Goal: Transaction & Acquisition: Purchase product/service

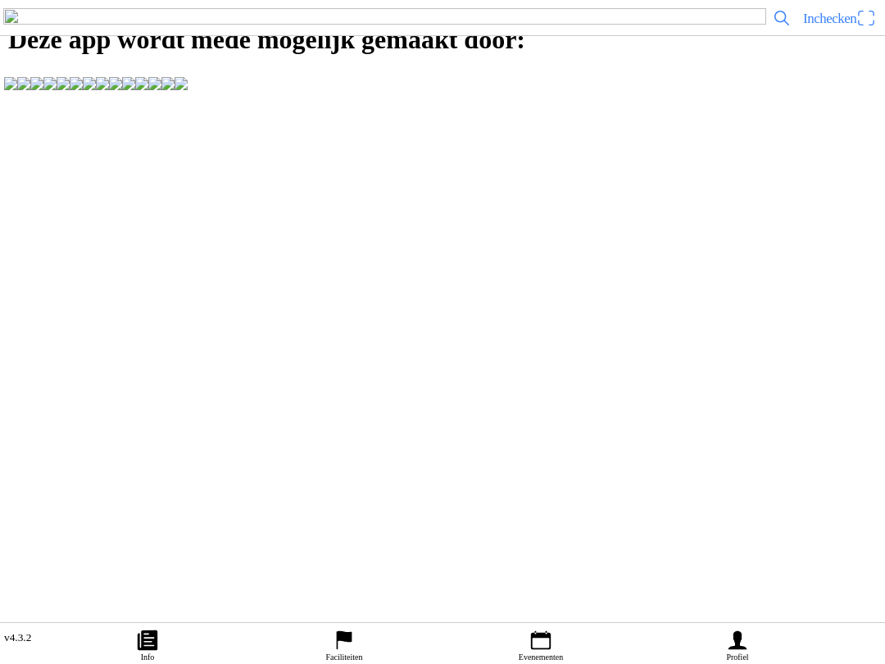
scroll to position [1, 0]
click at [539, 639] on icon "calendar" at bounding box center [541, 640] width 25 height 25
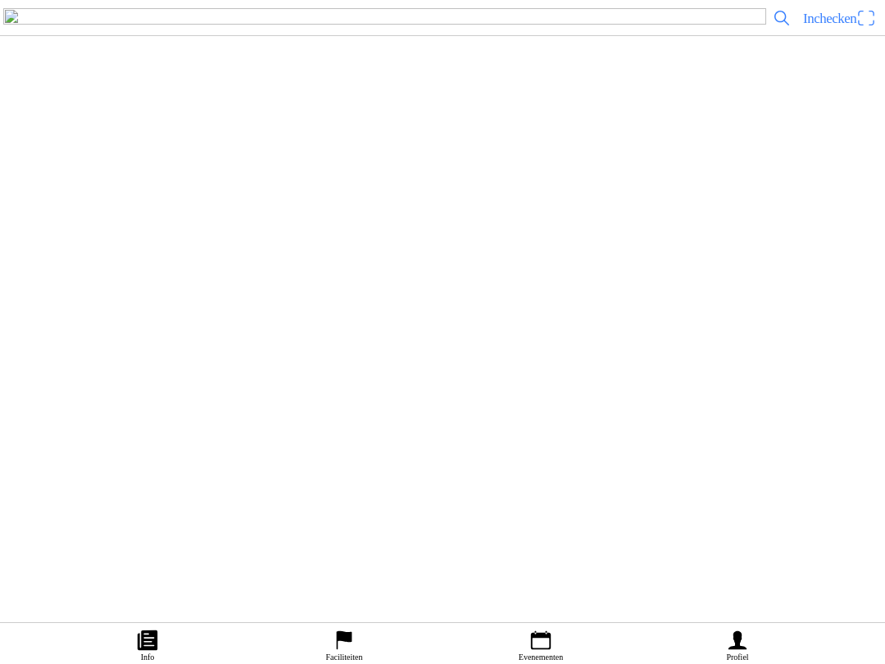
scroll to position [559, 0]
click at [325, 77] on div "[DATE] 13:00 Training Halmac [GEOGRAPHIC_DATA]" at bounding box center [475, 44] width 807 height 66
click at [78, 353] on span "Ticket kopen" at bounding box center [44, 342] width 66 height 22
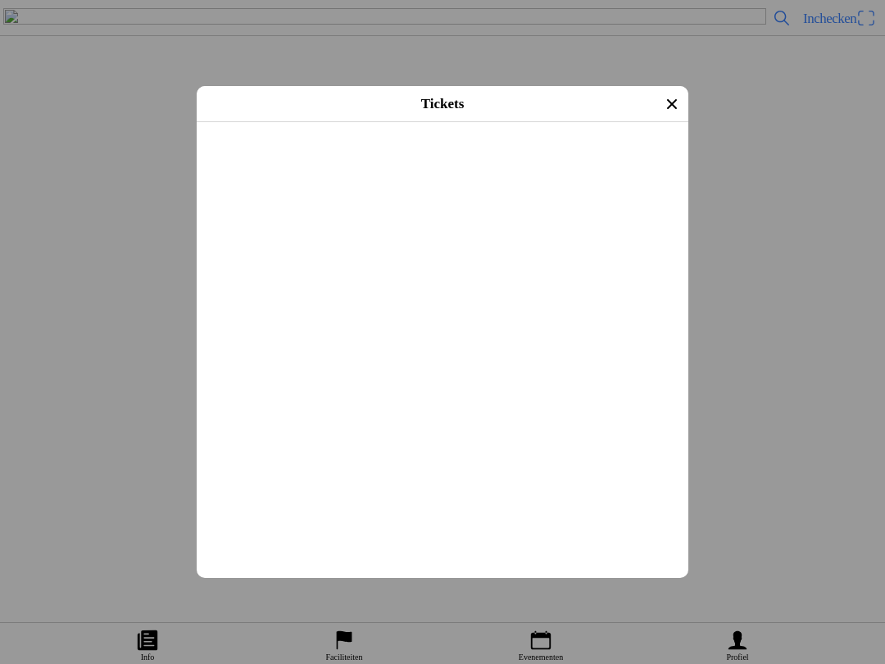
scroll to position [398, 0]
click at [669, 296] on button "button" at bounding box center [449, 274] width 479 height 43
click at [577, 499] on span "Afrekenen" at bounding box center [442, 480] width 462 height 37
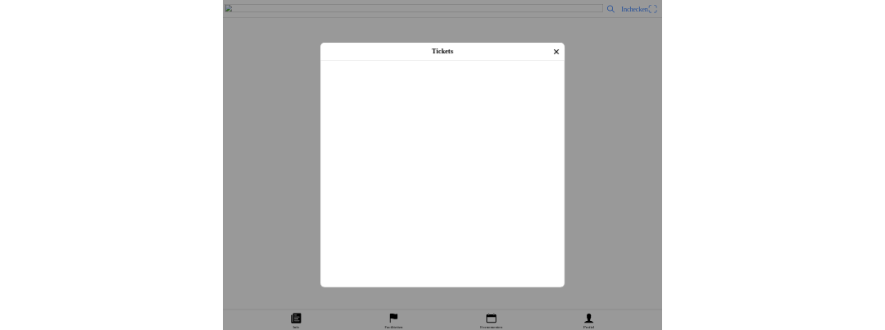
scroll to position [203, 0]
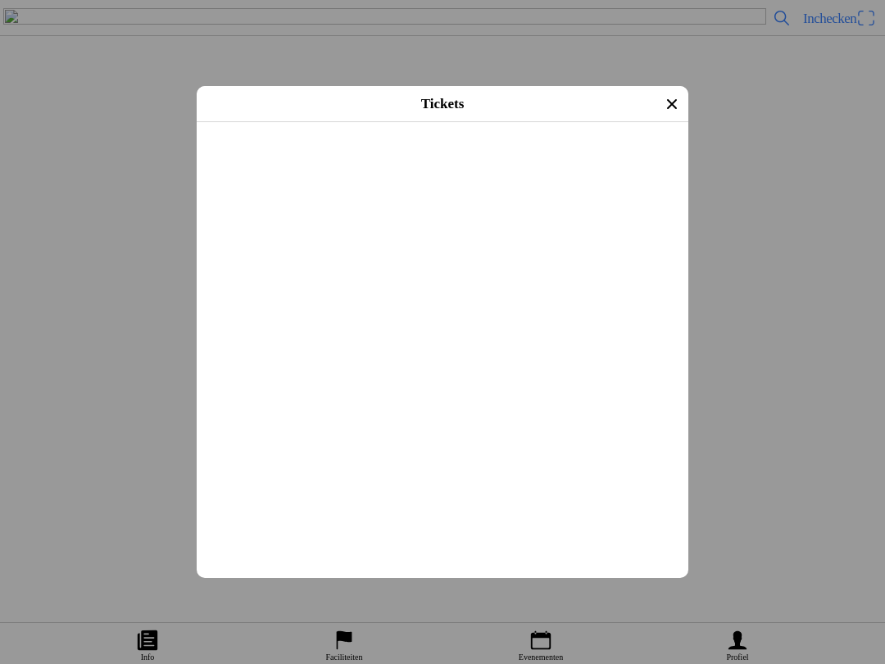
click at [236, 345] on input "text" at bounding box center [446, 331] width 472 height 30
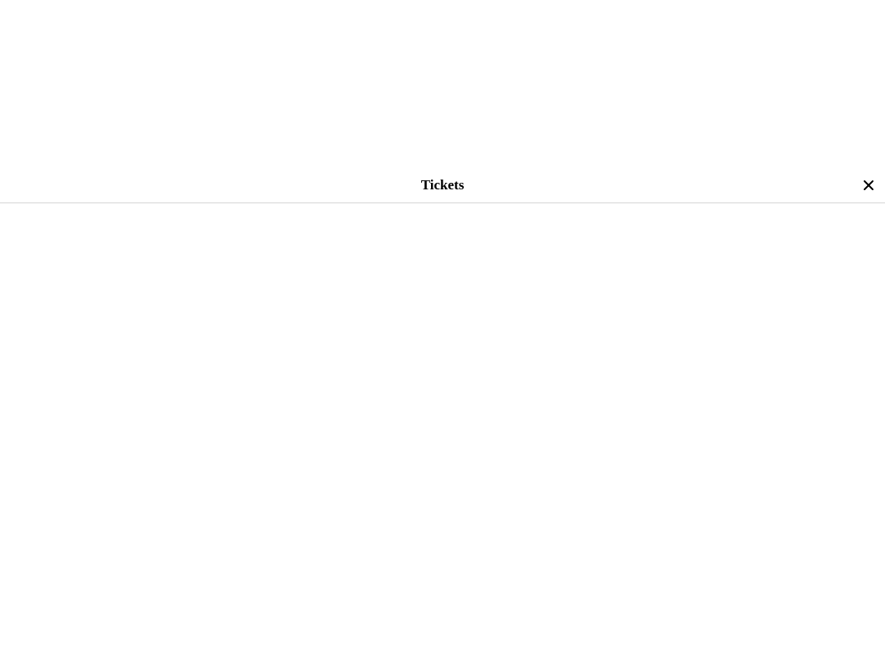
scroll to position [311, 0]
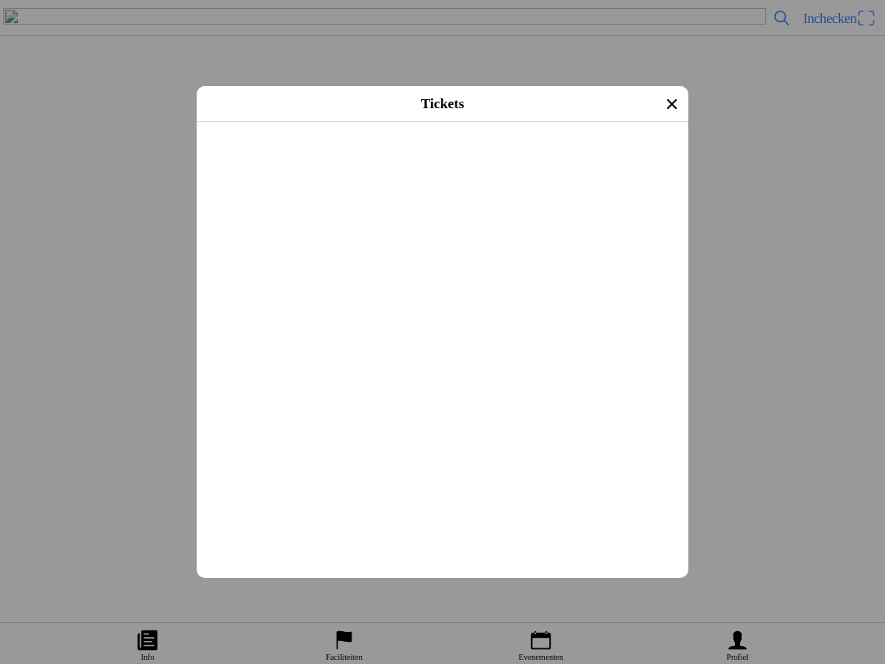
type input "solo"
click at [595, 481] on span "Afrekenen" at bounding box center [442, 462] width 462 height 37
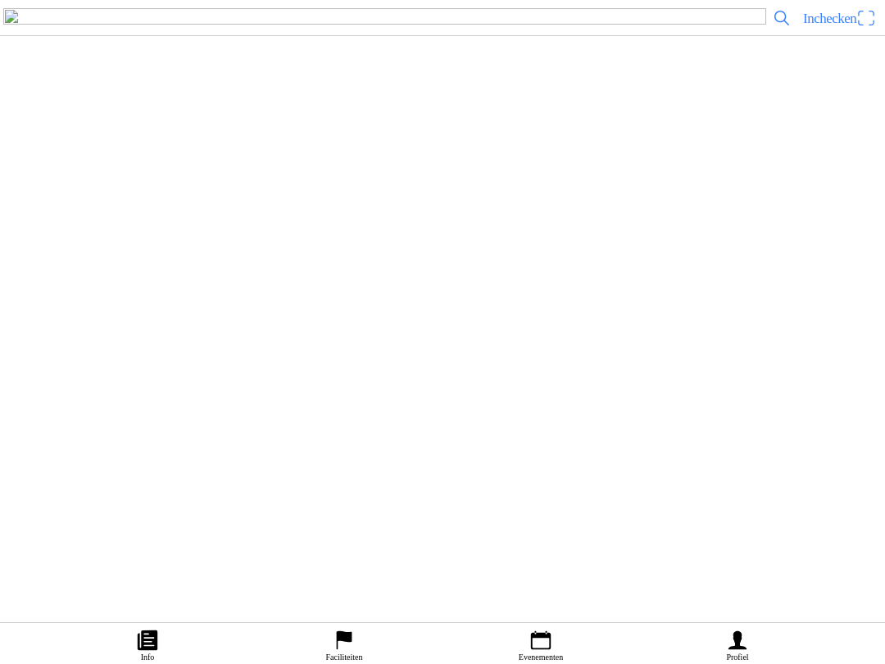
click at [557, 652] on ion-label "Evenementen" at bounding box center [541, 656] width 44 height 9
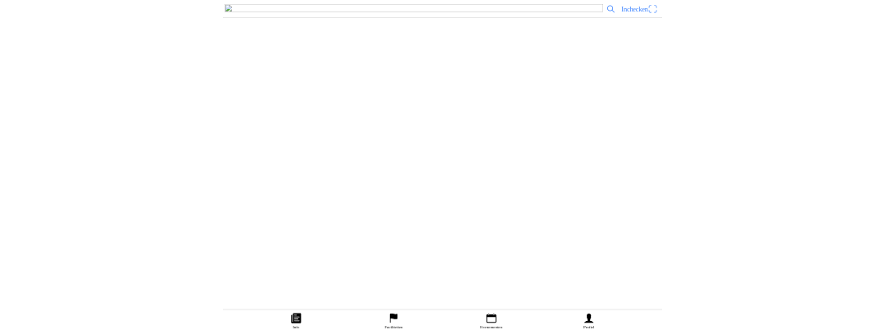
scroll to position [294, 0]
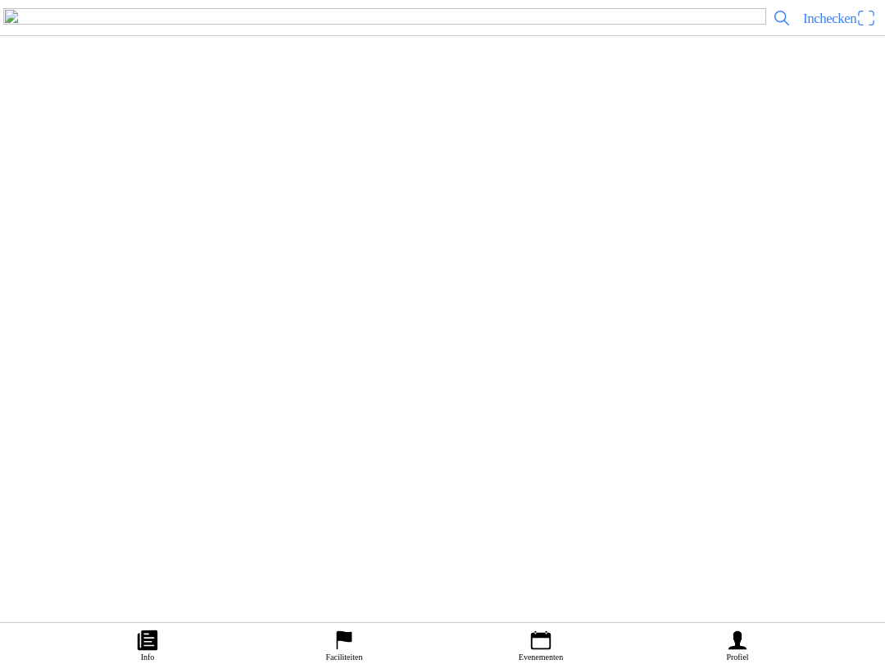
click at [59, 331] on img at bounding box center [36, 308] width 46 height 46
click at [78, 353] on span "Ticket kopen" at bounding box center [44, 342] width 66 height 22
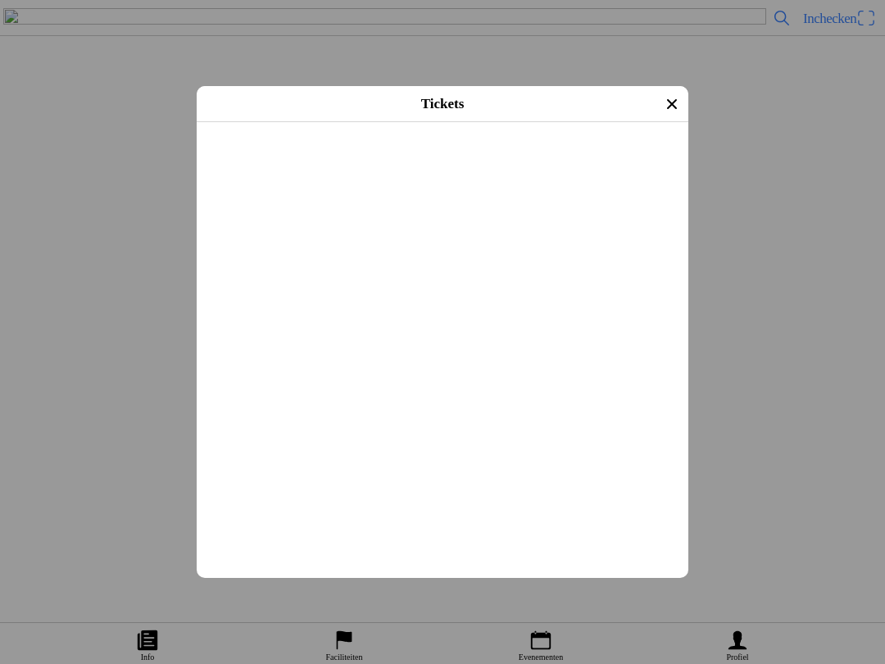
click at [232, 201] on input "[PERSON_NAME]" at bounding box center [446, 195] width 472 height 30
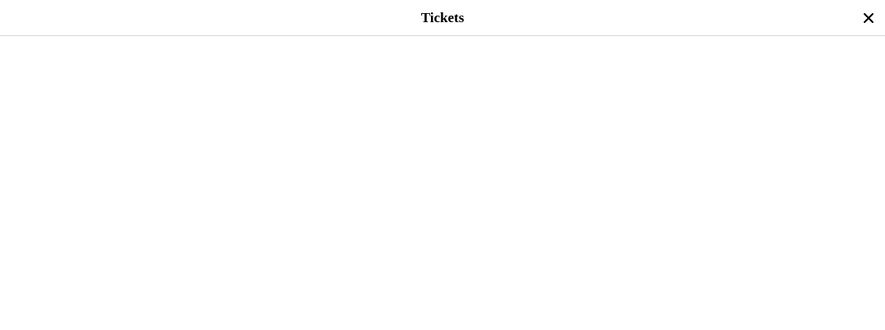
type input "J"
type input "[PERSON_NAME]"
click at [39, 67] on button "button" at bounding box center [449, 38] width 872 height 57
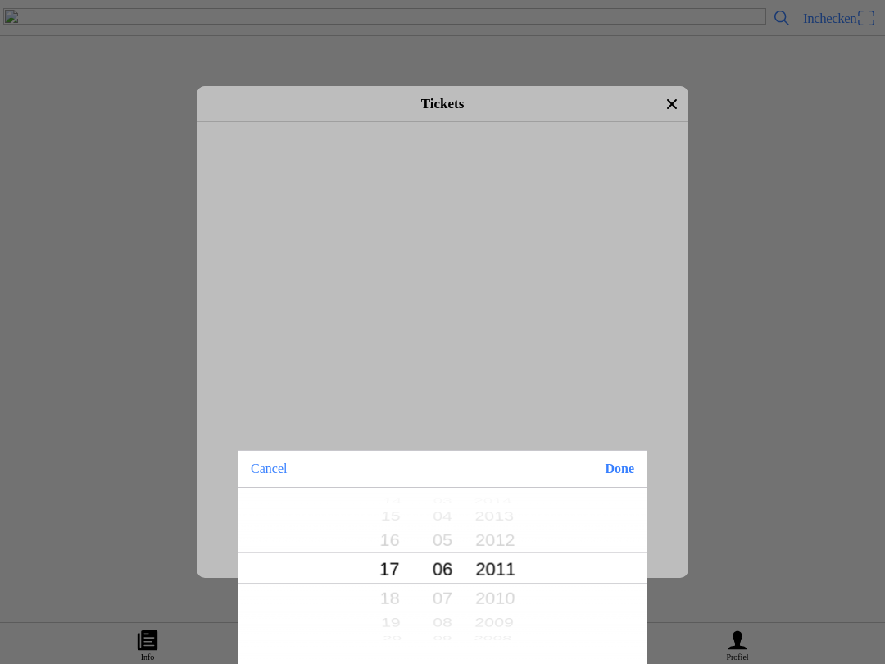
click at [626, 467] on button "Done" at bounding box center [620, 469] width 56 height 36
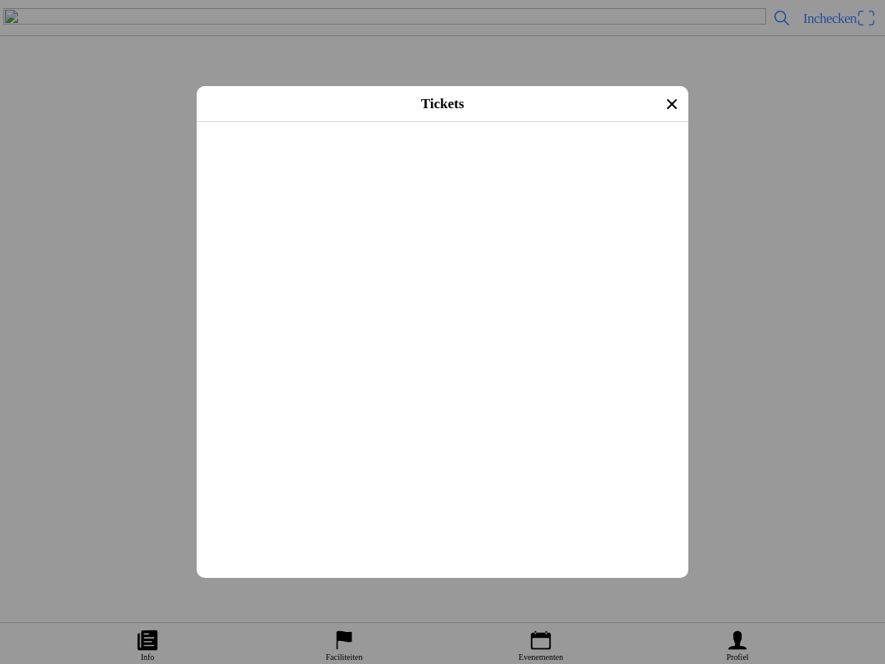
click at [227, 326] on input "text" at bounding box center [446, 312] width 472 height 30
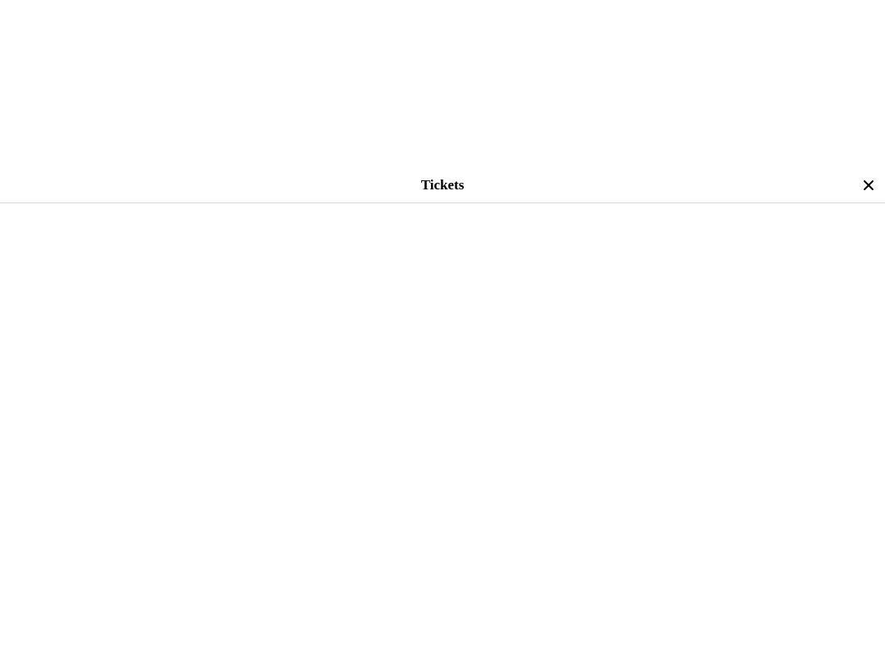
scroll to position [443, 0]
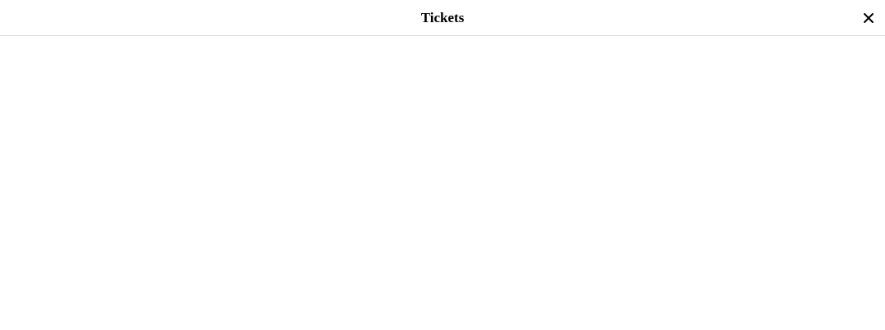
type input "solo"
click at [858, 208] on button "button" at bounding box center [449, 187] width 872 height 43
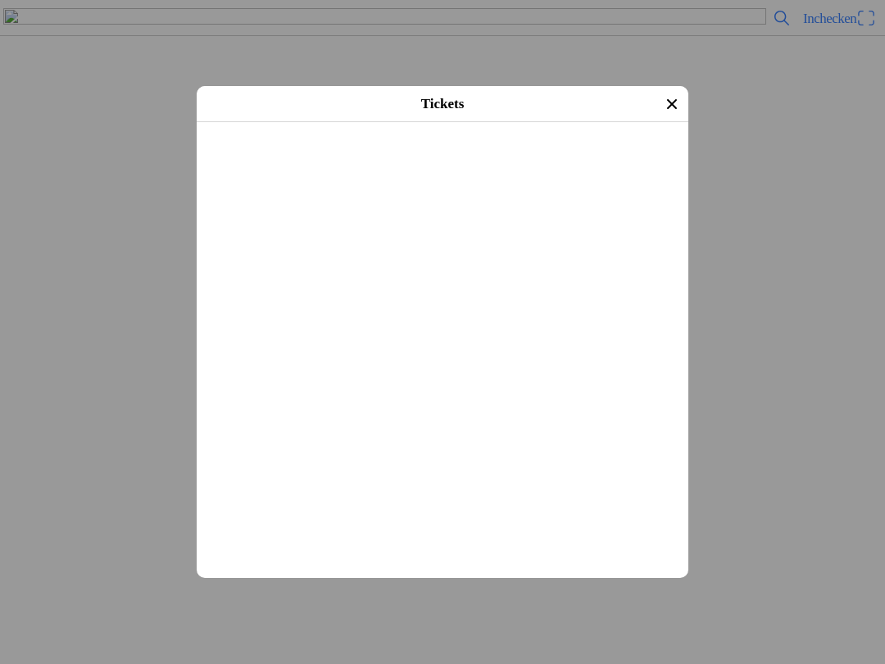
scroll to position [401, 0]
click at [566, 496] on span "Afrekenen" at bounding box center [442, 477] width 462 height 37
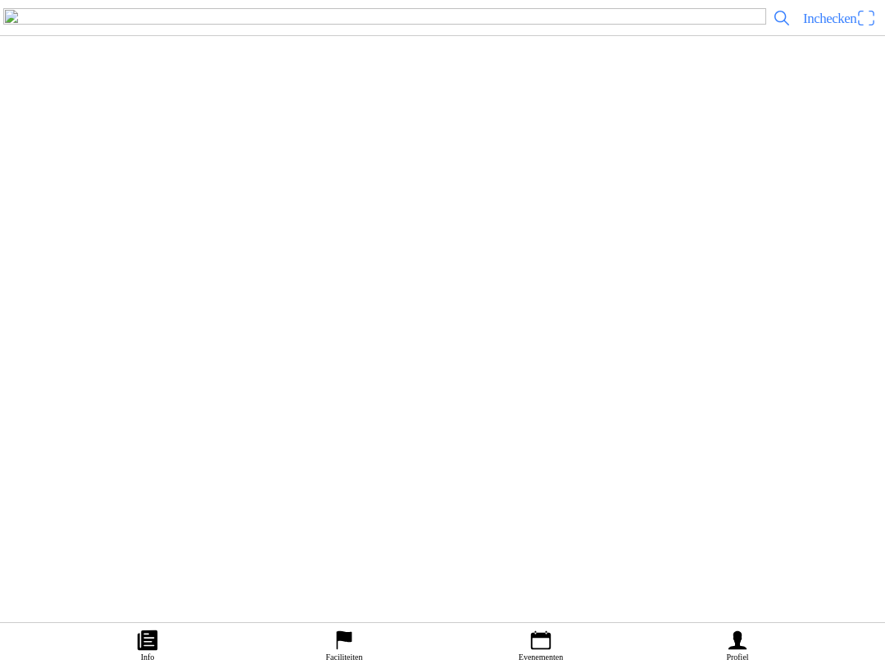
click at [534, 633] on icon "calendar" at bounding box center [541, 640] width 20 height 19
click at [603, 20] on button "COMPETITIES" at bounding box center [666, 10] width 436 height 20
click at [266, 20] on button "EVENEMENTEN" at bounding box center [224, 10] width 447 height 20
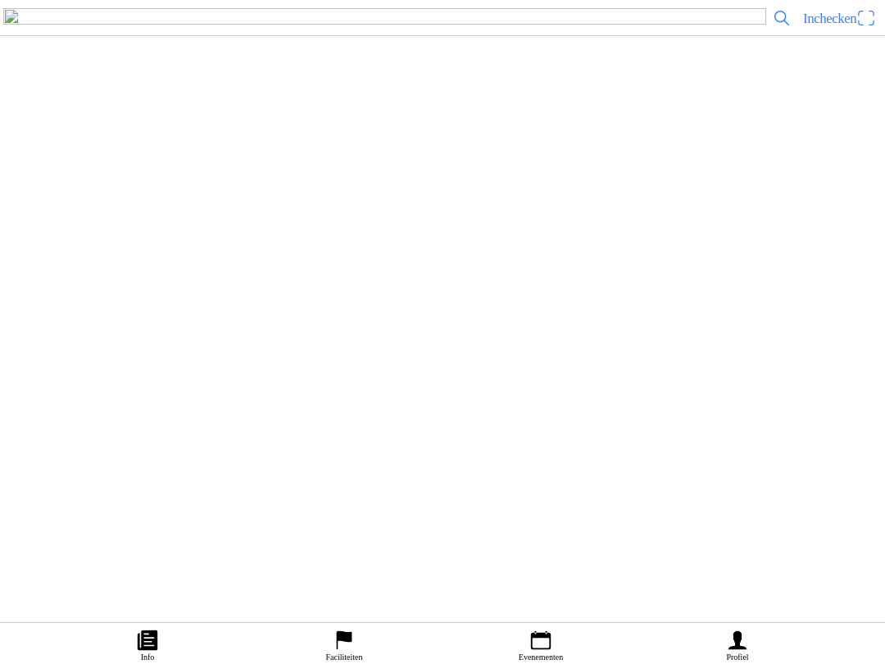
scroll to position [1, 0]
click at [78, 383] on span "Ticket kopen" at bounding box center [44, 372] width 66 height 22
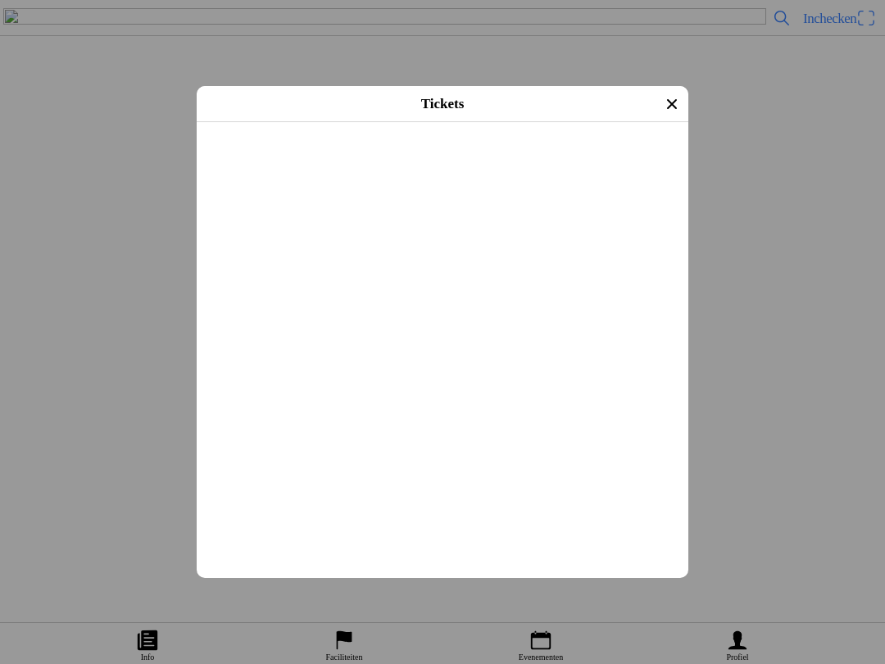
scroll to position [231, 0]
click at [574, 321] on ion-list-header "Kies ticket" at bounding box center [449, 304] width 505 height 33
click at [674, 106] on icon "close" at bounding box center [672, 104] width 26 height 26
